Goal: Information Seeking & Learning: Learn about a topic

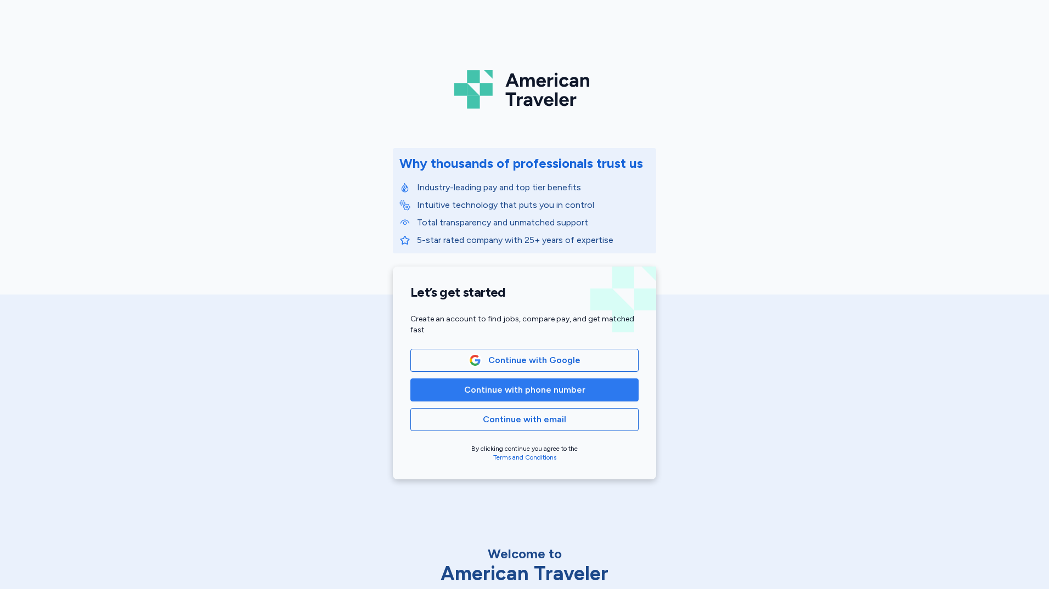
click at [501, 389] on span "Continue with phone number" at bounding box center [524, 389] width 121 height 13
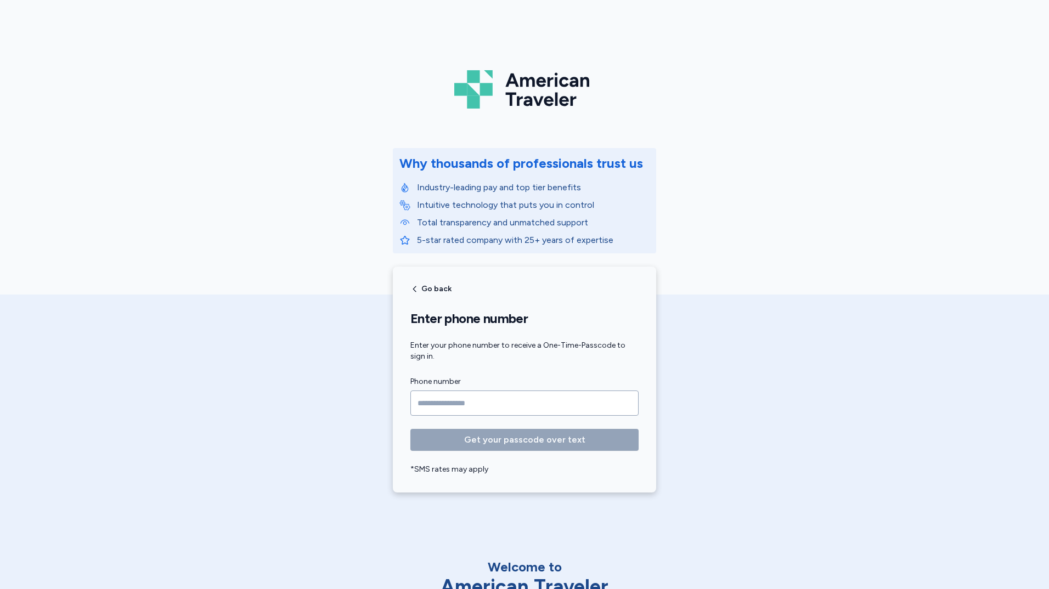
click at [496, 398] on input "Phone number" at bounding box center [524, 402] width 228 height 25
type input "**********"
click at [410, 429] on button "Get your passcode over text" at bounding box center [524, 440] width 228 height 22
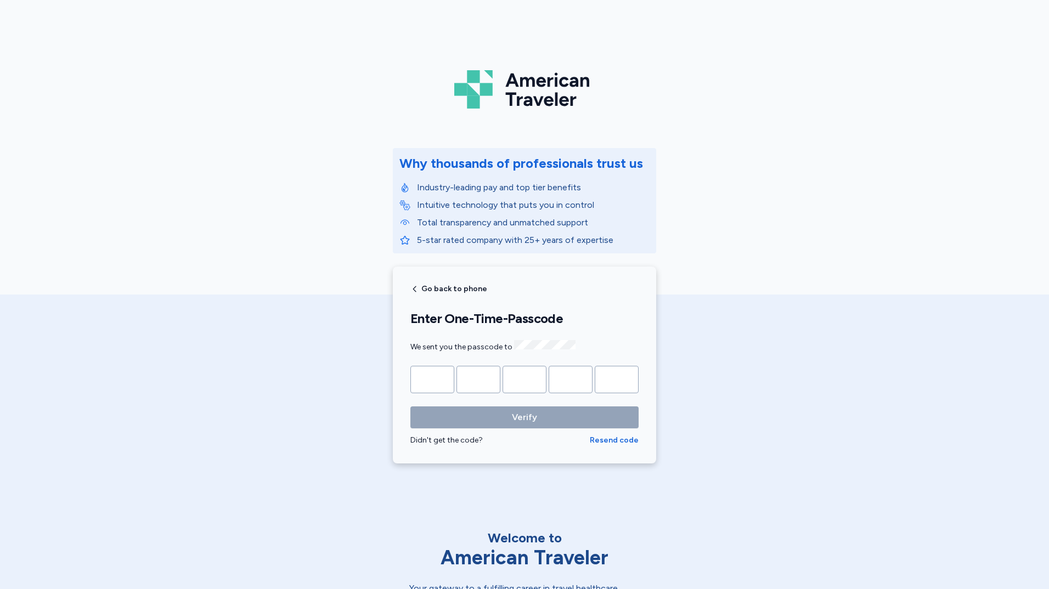
type input "*"
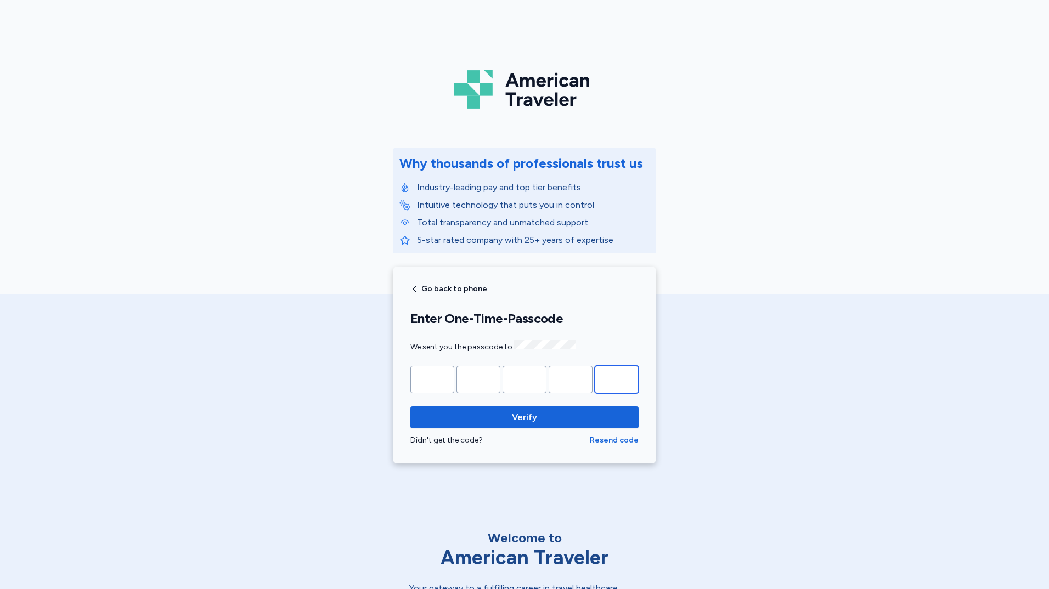
type input "*"
click at [410, 406] on button "Verify" at bounding box center [524, 417] width 228 height 22
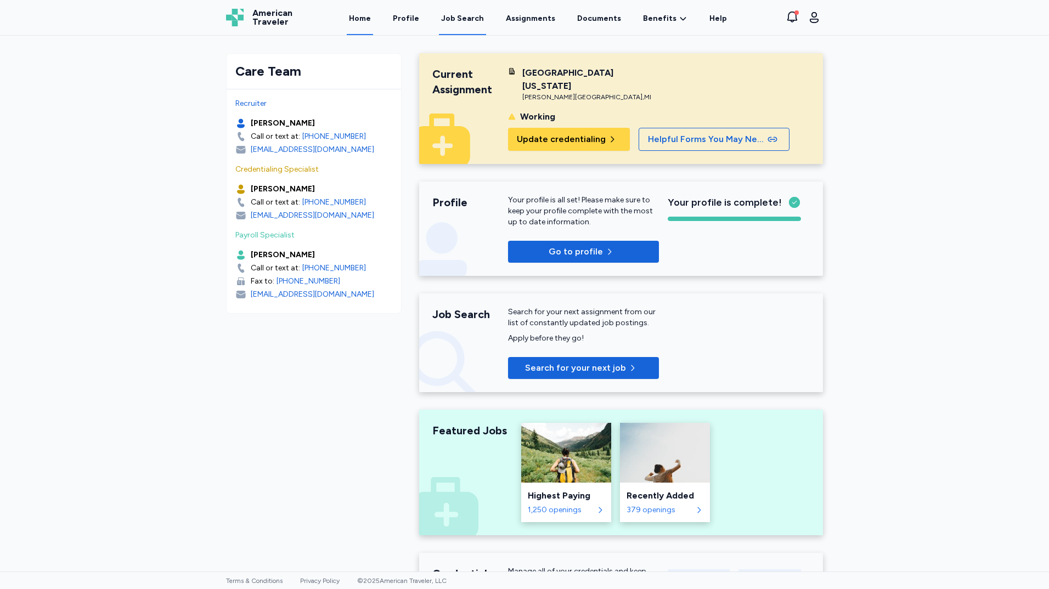
click at [477, 17] on div "Job Search" at bounding box center [462, 18] width 43 height 11
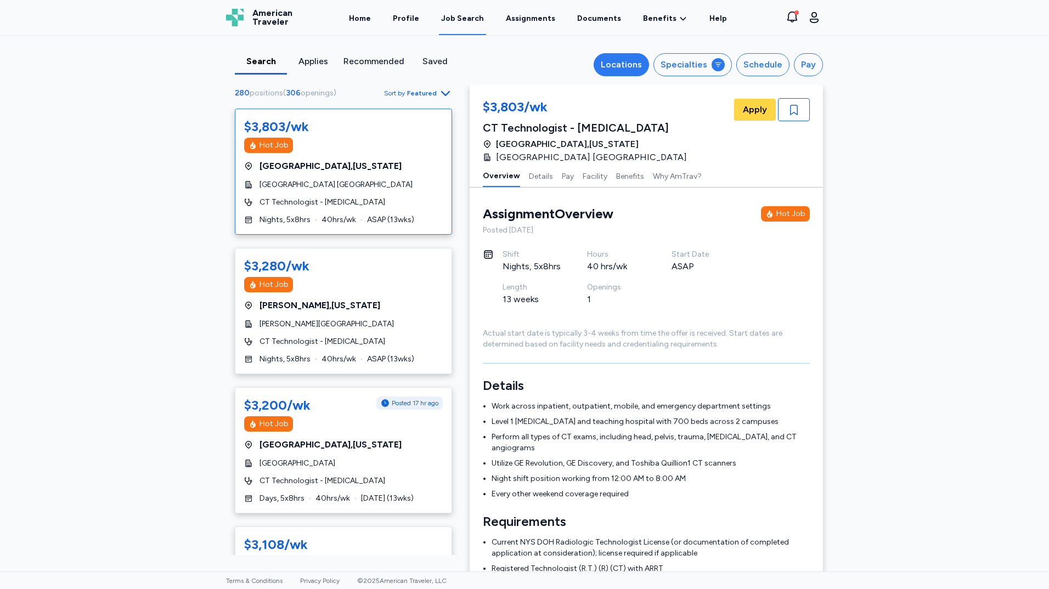
click at [636, 61] on div "Locations" at bounding box center [621, 64] width 41 height 13
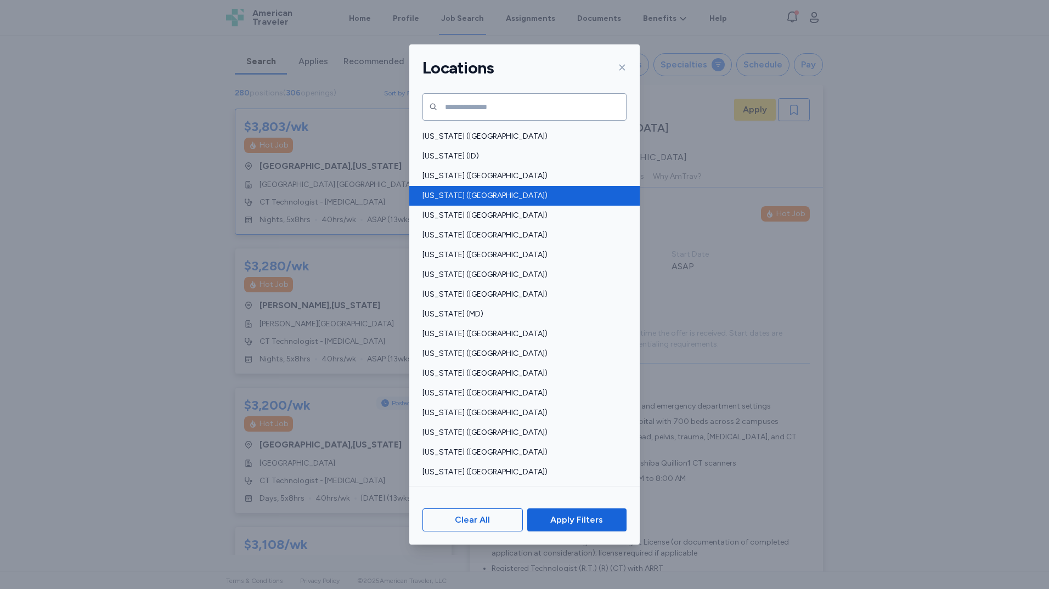
scroll to position [219, 0]
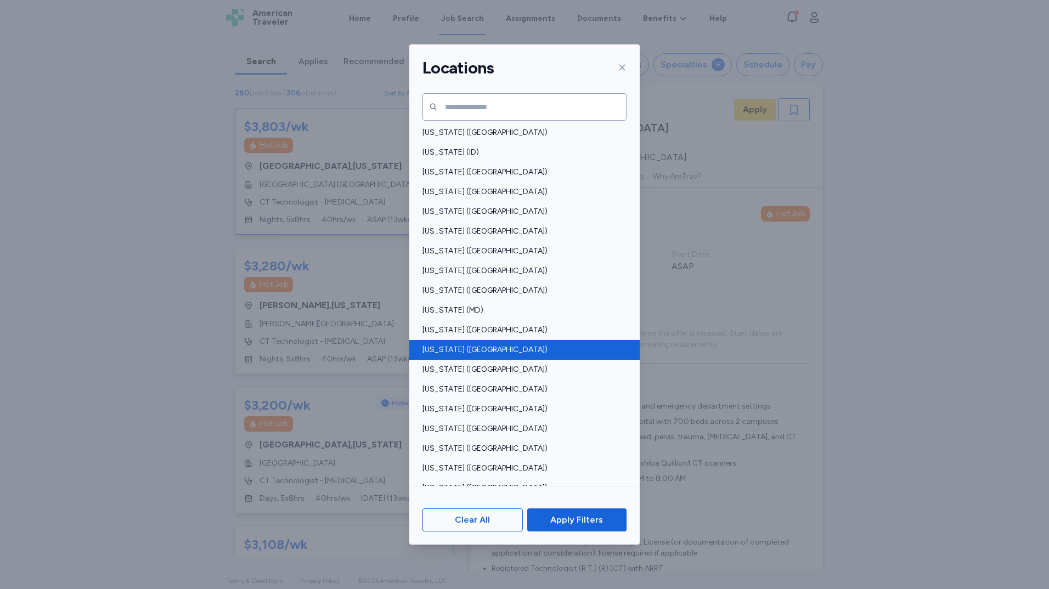
click at [528, 348] on span "[US_STATE] ([GEOGRAPHIC_DATA])" at bounding box center [520, 349] width 197 height 11
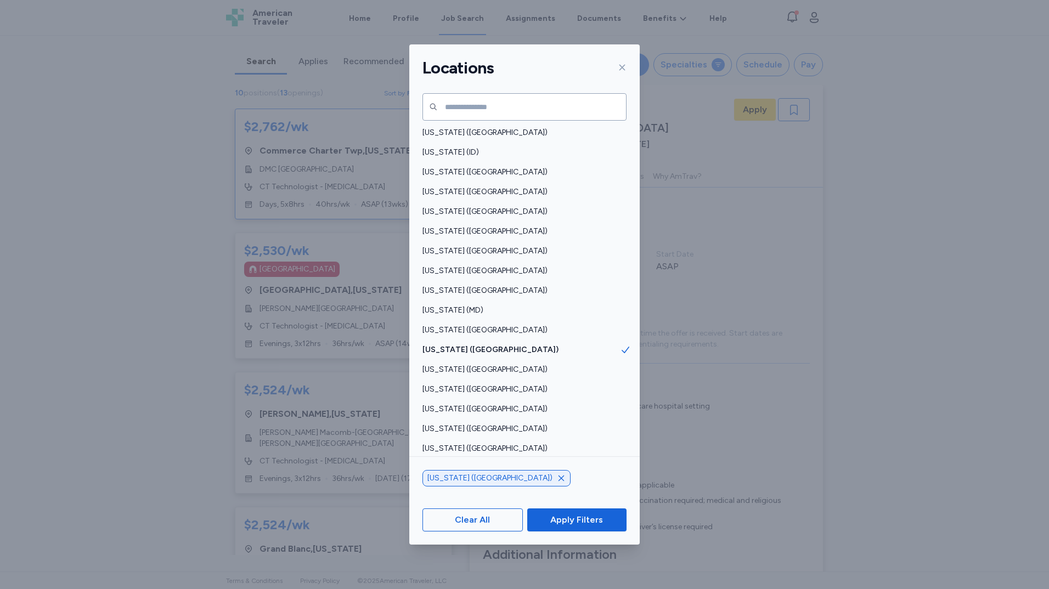
click at [620, 70] on icon at bounding box center [622, 68] width 6 height 6
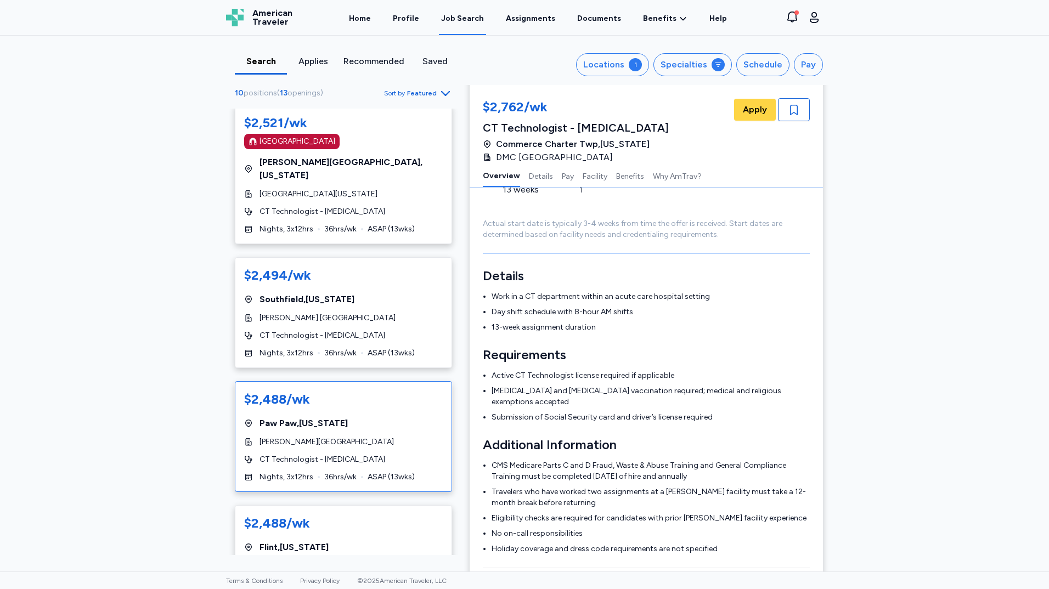
scroll to position [756, 0]
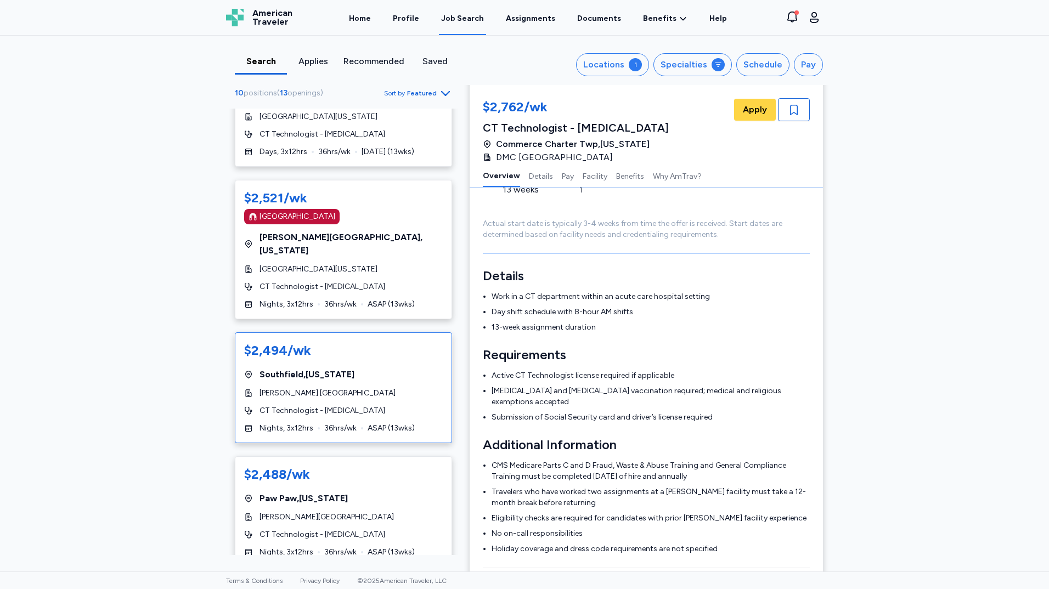
click at [357, 388] on span "[PERSON_NAME] [GEOGRAPHIC_DATA]" at bounding box center [327, 393] width 136 height 11
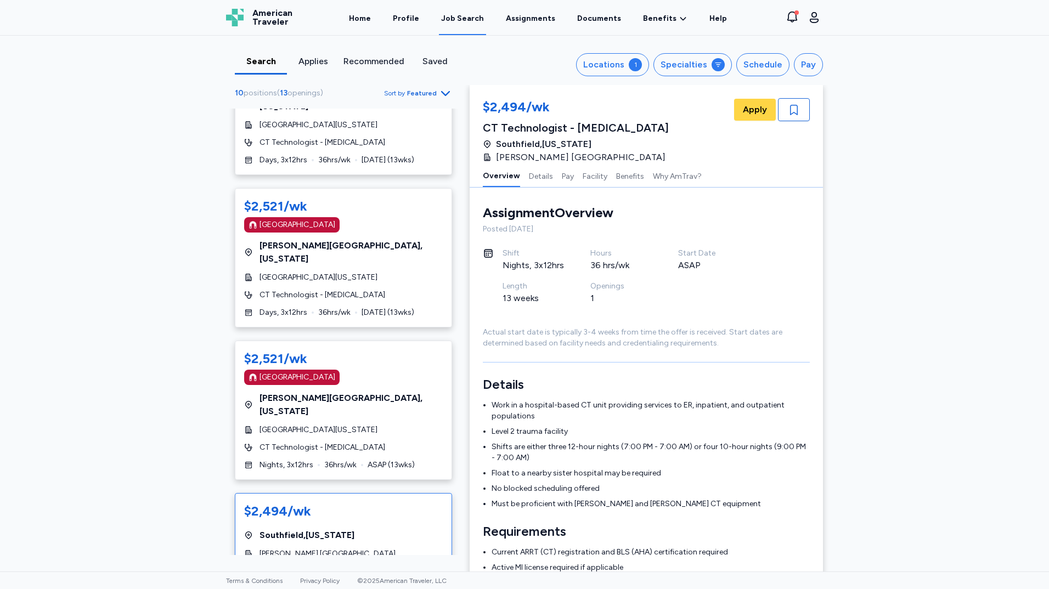
scroll to position [591, 0]
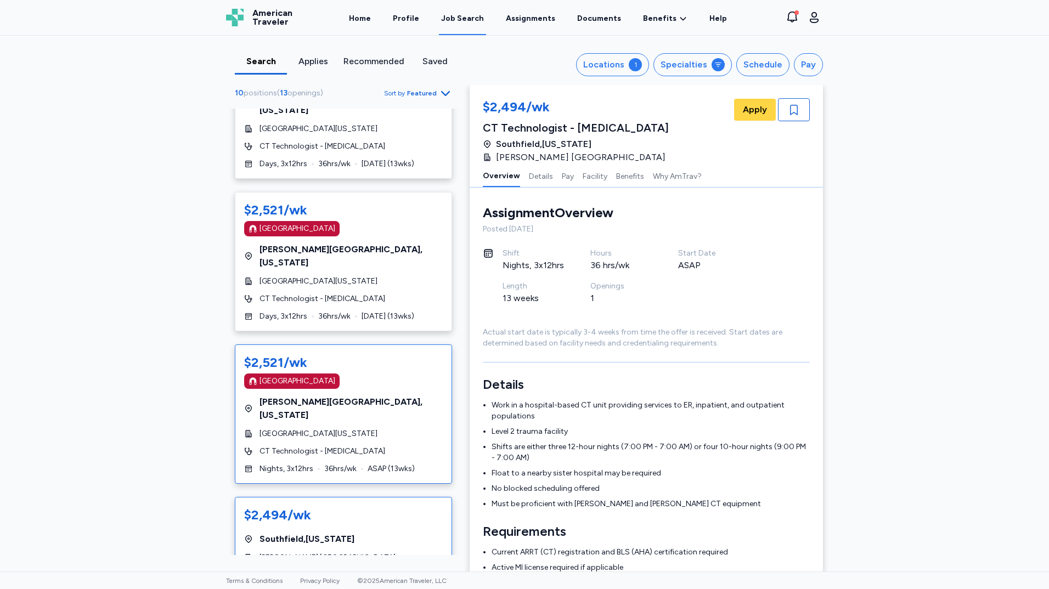
click at [353, 428] on span "[GEOGRAPHIC_DATA][US_STATE]" at bounding box center [318, 433] width 118 height 11
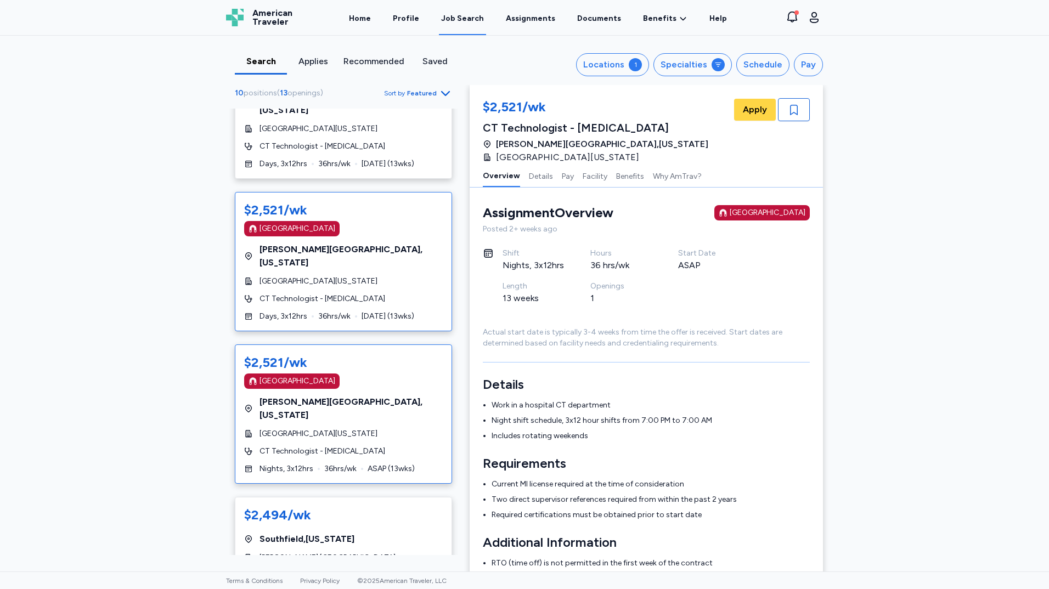
click at [395, 264] on div "$2,521/wk [GEOGRAPHIC_DATA] [GEOGRAPHIC_DATA] , [US_STATE][GEOGRAPHIC_DATA][US_…" at bounding box center [343, 261] width 217 height 139
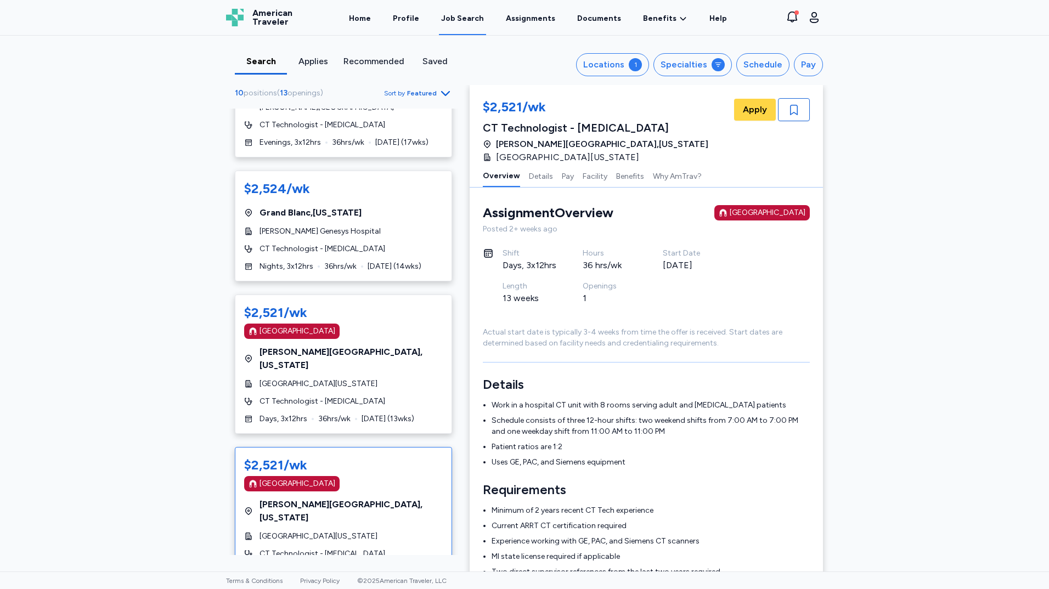
scroll to position [317, 0]
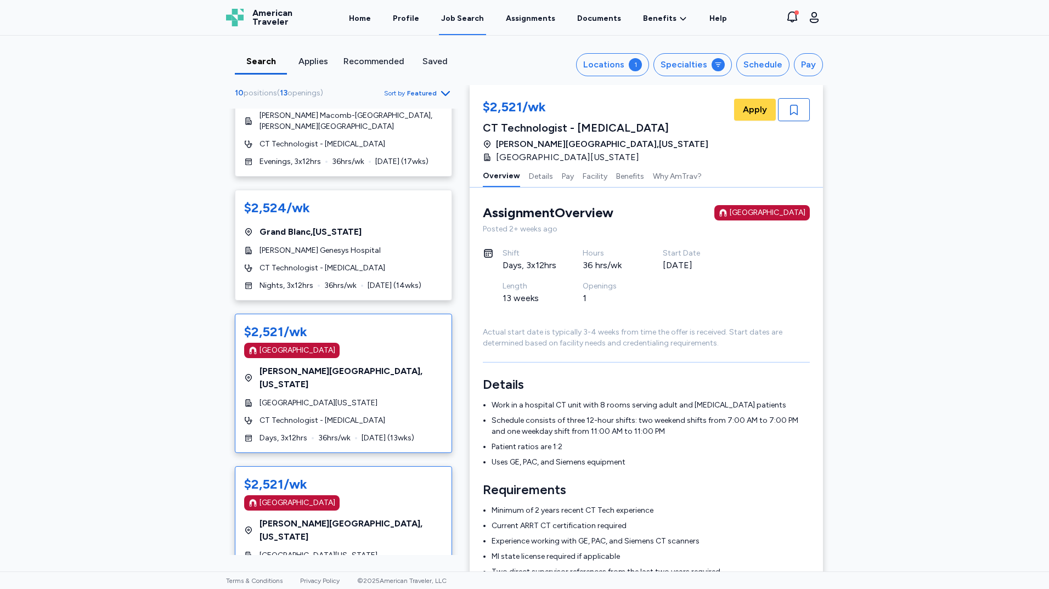
click at [372, 398] on span "[GEOGRAPHIC_DATA][US_STATE]" at bounding box center [318, 403] width 118 height 11
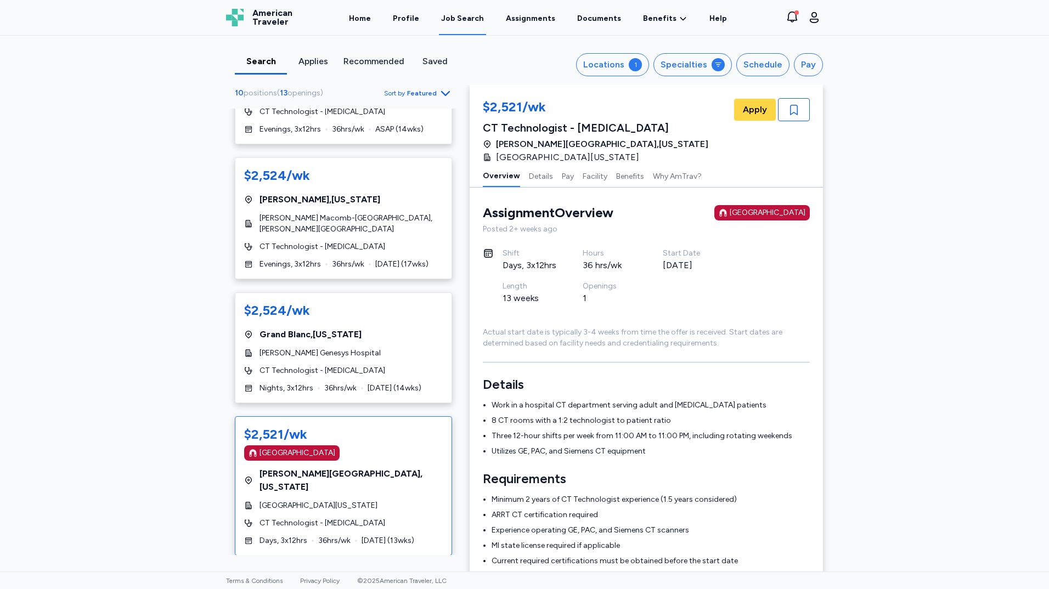
scroll to position [207, 0]
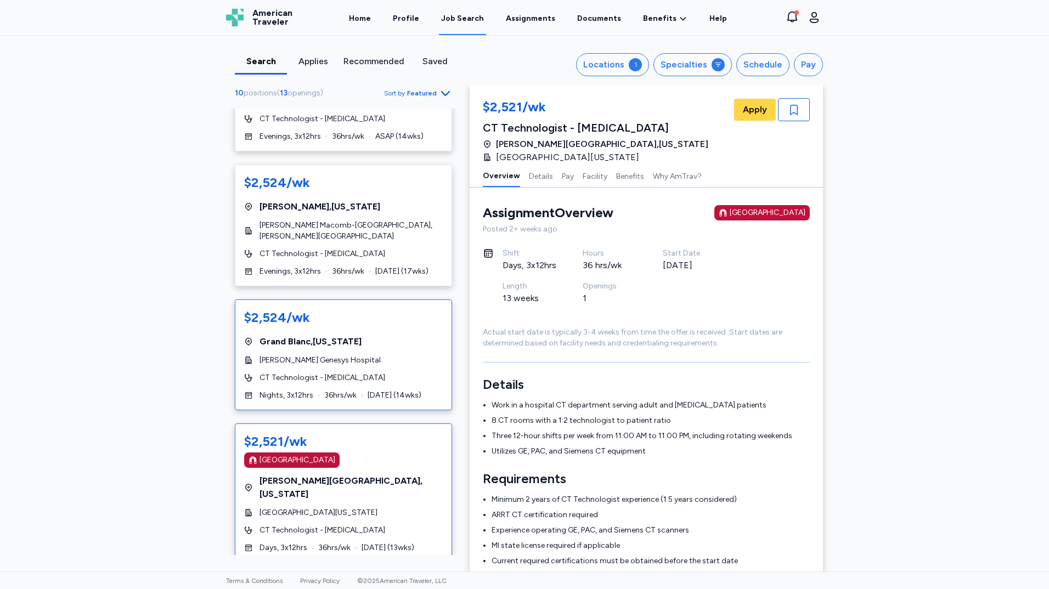
click at [390, 364] on div "[PERSON_NAME] Genesys Hospital" at bounding box center [343, 360] width 199 height 11
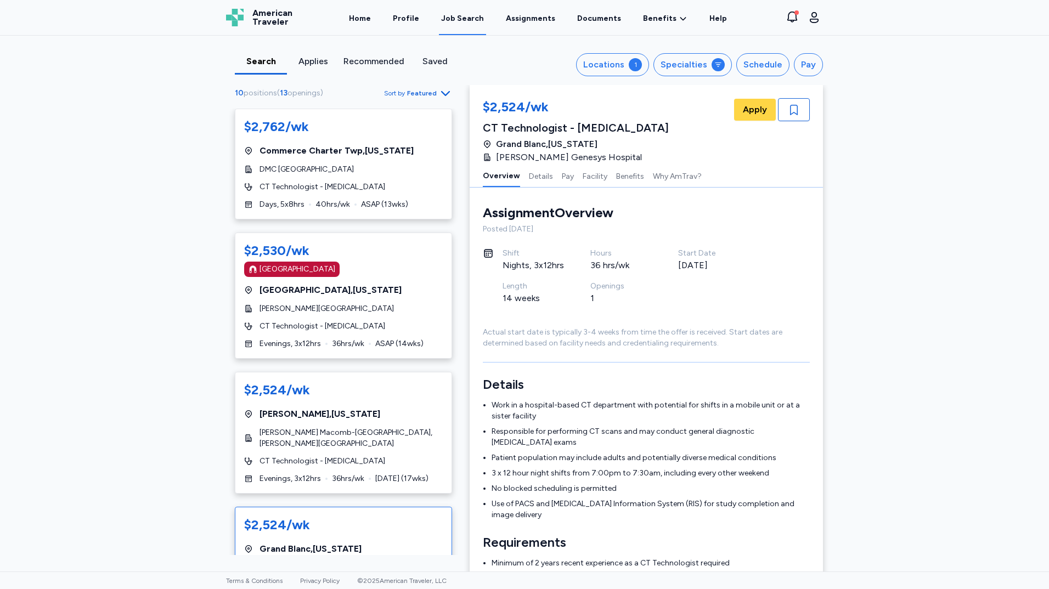
click at [394, 417] on div "[GEOGRAPHIC_DATA] , [US_STATE]" at bounding box center [343, 413] width 199 height 13
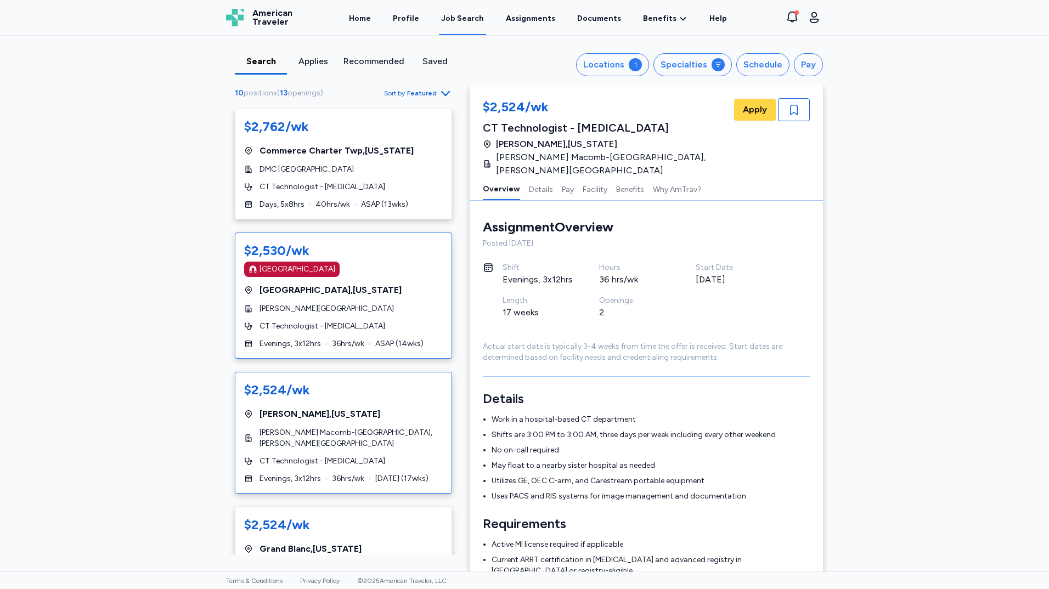
click at [392, 293] on div "[GEOGRAPHIC_DATA] , [US_STATE]" at bounding box center [343, 290] width 199 height 13
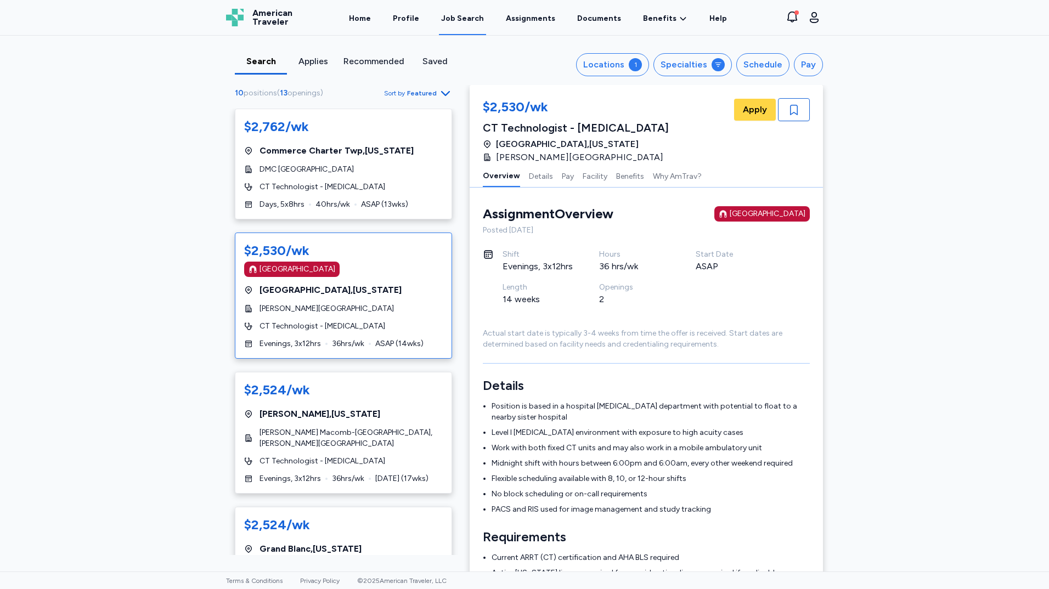
scroll to position [1, 0]
click at [324, 152] on span "Commerce Charter Twp , [US_STATE]" at bounding box center [336, 150] width 154 height 13
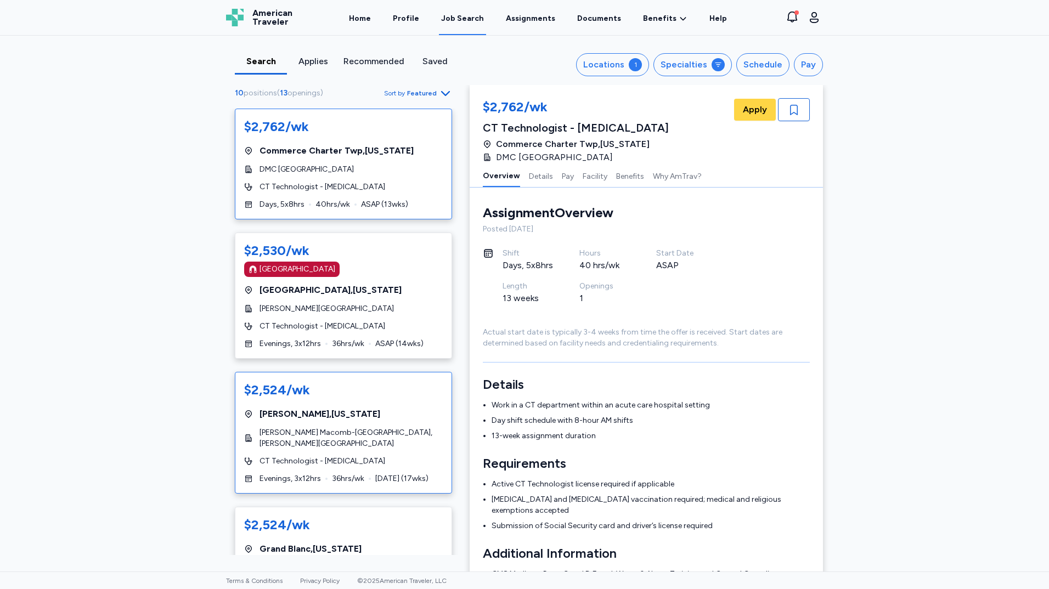
click at [390, 407] on div "$2,524/wk [GEOGRAPHIC_DATA] , [US_STATE] [PERSON_NAME] Macomb-[GEOGRAPHIC_DATA]…" at bounding box center [343, 433] width 217 height 122
